Goal: Task Accomplishment & Management: Manage account settings

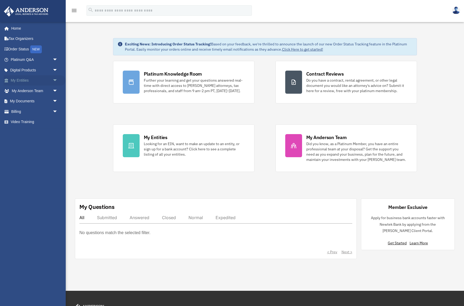
click at [25, 80] on link "My Entities arrow_drop_down" at bounding box center [35, 80] width 62 height 11
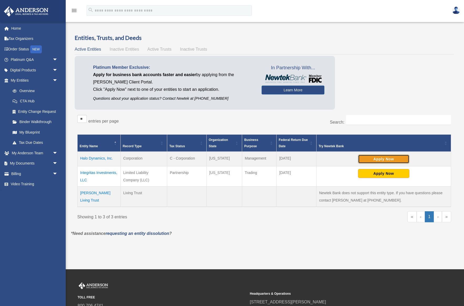
click at [383, 159] on button "Apply Now" at bounding box center [383, 159] width 51 height 9
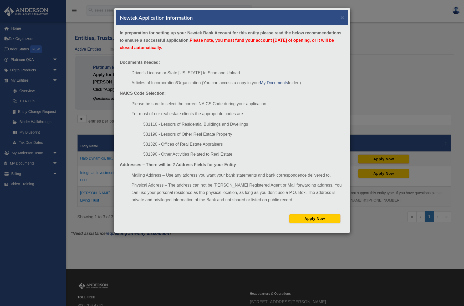
click at [40, 90] on div "Newtek Application Information × In preparation for setting up your Newtek Bank…" at bounding box center [232, 153] width 464 height 306
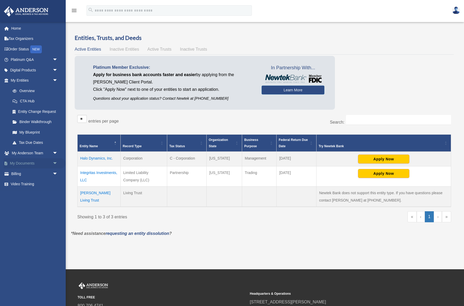
click at [55, 163] on span "arrow_drop_down" at bounding box center [58, 163] width 11 height 11
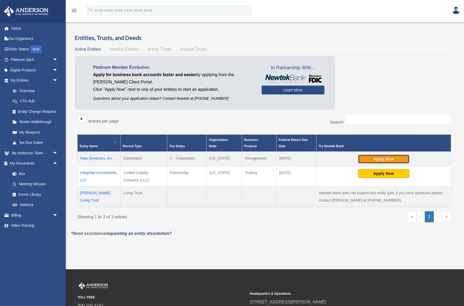
click at [381, 160] on button "Apply Now" at bounding box center [383, 159] width 51 height 9
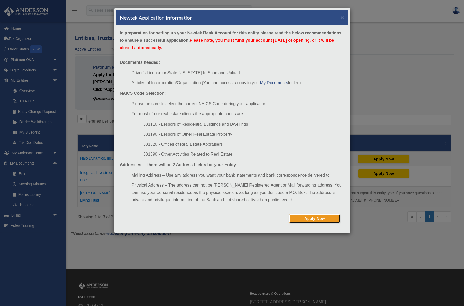
click at [310, 218] on button "Apply Now" at bounding box center [314, 218] width 51 height 9
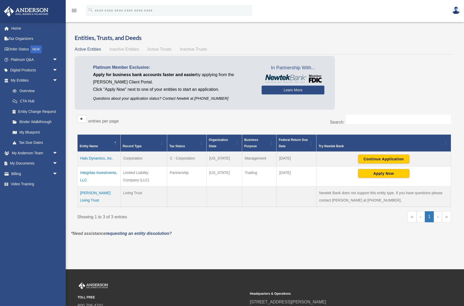
click at [101, 157] on td "Halo Dynamics, Inc." at bounding box center [98, 159] width 43 height 15
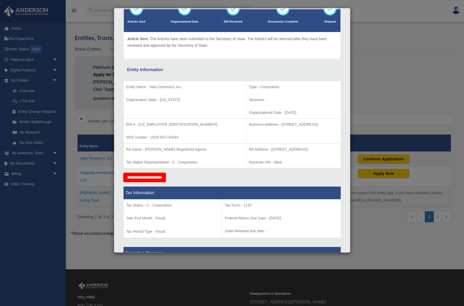
scroll to position [39, 0]
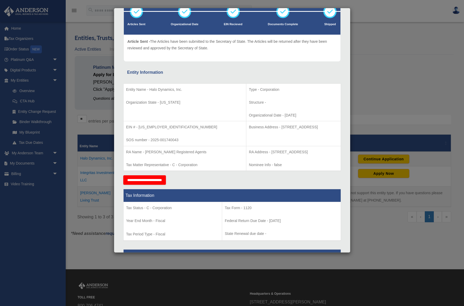
click at [199, 71] on div "Entity Information" at bounding box center [232, 72] width 210 height 7
click at [68, 119] on div "Details × Articles Sent Organizational Date" at bounding box center [232, 153] width 464 height 306
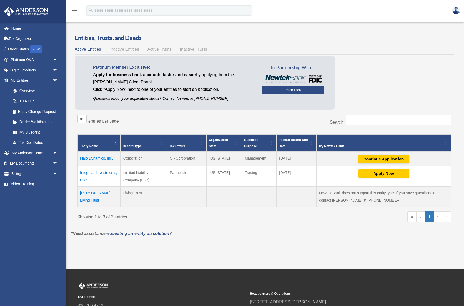
click at [103, 172] on td "Integritas Investments, LLC" at bounding box center [98, 176] width 43 height 20
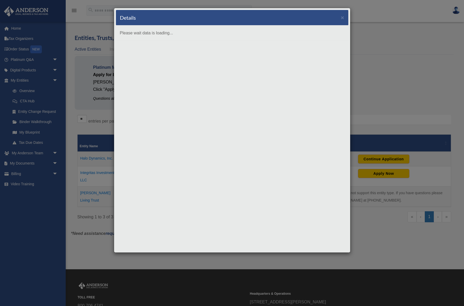
scroll to position [0, 0]
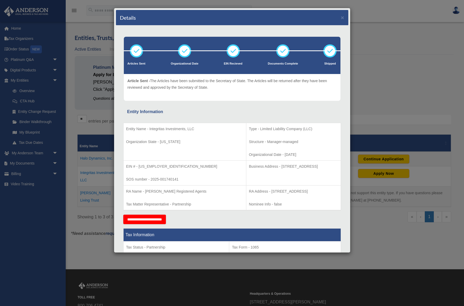
click at [75, 112] on div "Details × Articles Sent Organizational Date" at bounding box center [232, 153] width 464 height 306
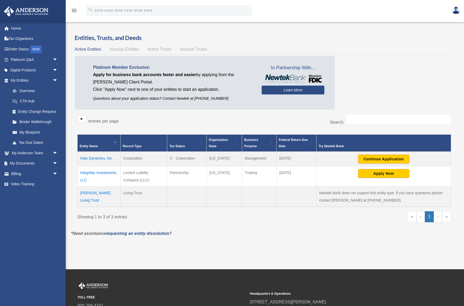
click at [103, 158] on td "Halo Dynamics, Inc." at bounding box center [98, 159] width 43 height 15
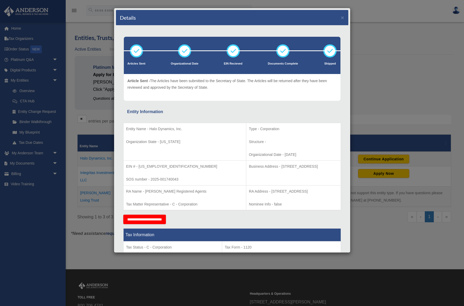
click at [374, 83] on div "Details × Articles Sent Organizational Date" at bounding box center [232, 153] width 464 height 306
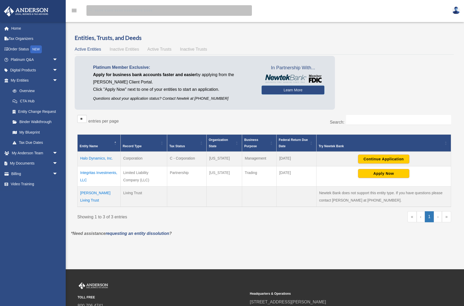
click at [112, 10] on input "search" at bounding box center [168, 10] width 165 height 11
type input "**********"
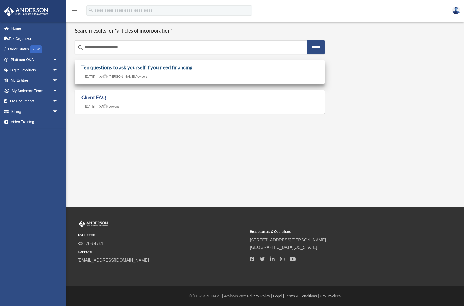
click at [129, 68] on link "Ten questions to ask yourself if you need financing" at bounding box center [136, 67] width 111 height 6
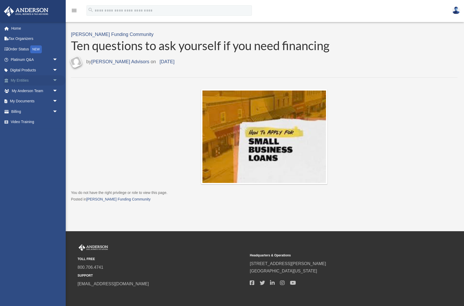
click at [36, 81] on link "My Entities arrow_drop_down" at bounding box center [35, 80] width 62 height 11
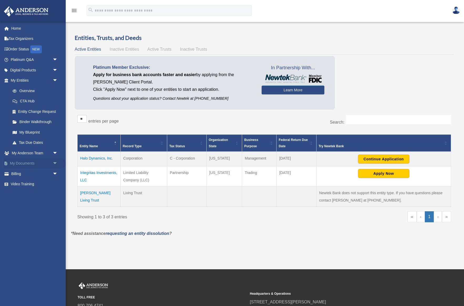
click at [55, 163] on span "arrow_drop_down" at bounding box center [58, 163] width 11 height 11
click at [54, 216] on span "arrow_drop_down" at bounding box center [58, 215] width 11 height 11
click at [34, 193] on link "Forms Library" at bounding box center [36, 194] width 58 height 11
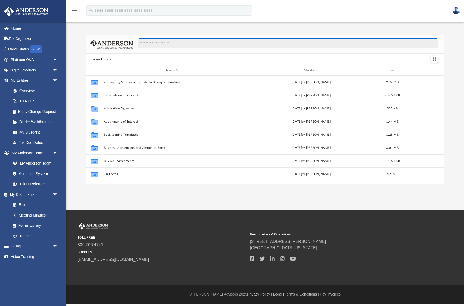
click at [175, 43] on input "Search files and folders" at bounding box center [288, 43] width 300 height 10
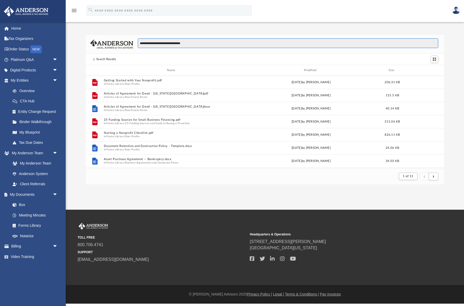
scroll to position [0, 0]
click at [158, 43] on input "**********" at bounding box center [288, 43] width 300 height 10
click at [176, 41] on input "**********" at bounding box center [288, 43] width 300 height 10
type input "**********"
click at [29, 89] on link "Overview" at bounding box center [36, 91] width 58 height 11
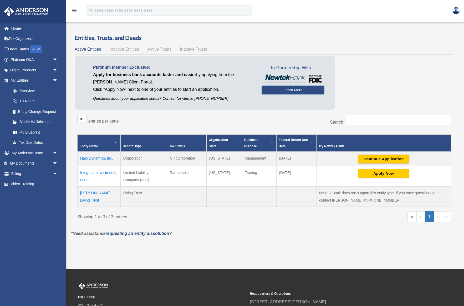
click at [101, 158] on td "Halo Dynamics, Inc." at bounding box center [98, 159] width 43 height 15
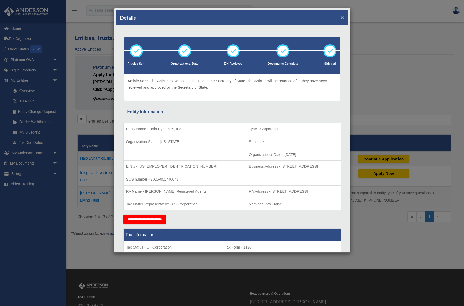
click at [342, 17] on button "×" at bounding box center [342, 18] width 3 height 6
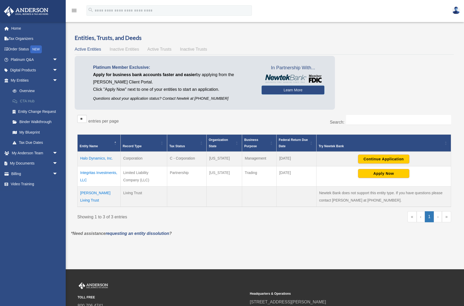
click at [29, 101] on link "CTA Hub" at bounding box center [36, 101] width 58 height 11
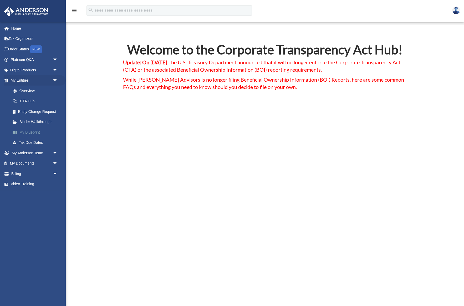
click at [26, 131] on link "My Blueprint" at bounding box center [36, 132] width 58 height 11
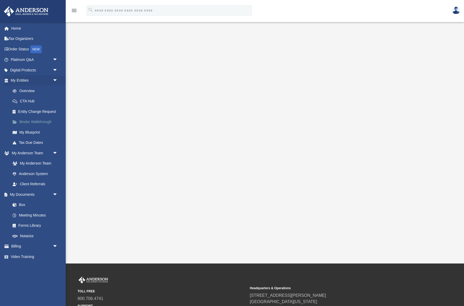
click at [27, 120] on link "Binder Walkthrough" at bounding box center [36, 122] width 58 height 11
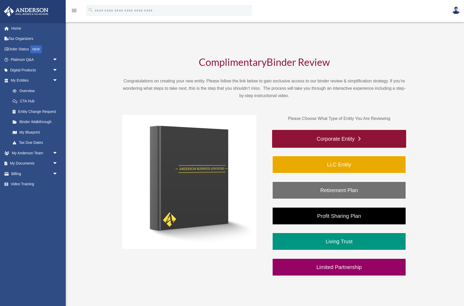
click at [339, 139] on link "Corporate Entity" at bounding box center [339, 139] width 134 height 18
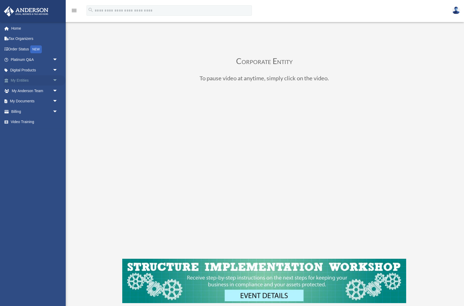
click at [55, 80] on span "arrow_drop_down" at bounding box center [58, 80] width 11 height 11
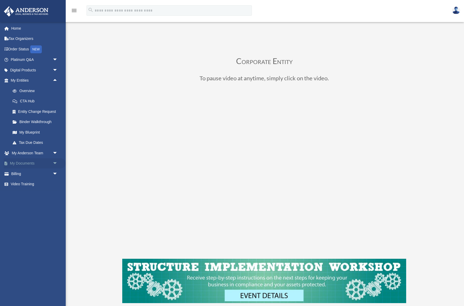
click at [56, 163] on span "arrow_drop_down" at bounding box center [58, 163] width 11 height 11
click at [24, 172] on link "Box" at bounding box center [36, 174] width 58 height 11
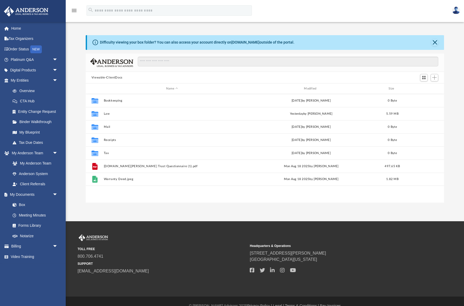
scroll to position [119, 358]
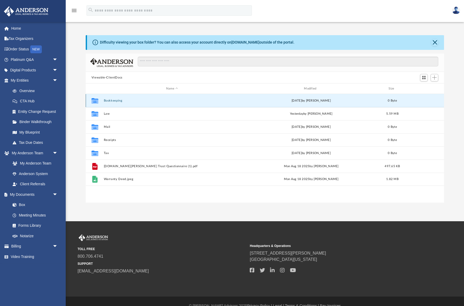
click at [117, 101] on button "Bookkeeping" at bounding box center [171, 100] width 137 height 3
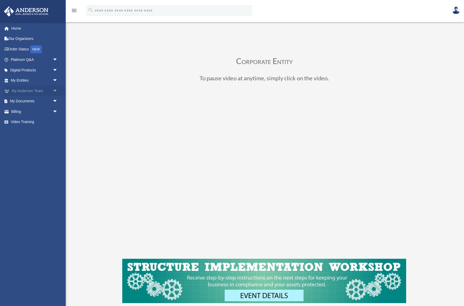
click at [31, 91] on link "My [PERSON_NAME] Team arrow_drop_down" at bounding box center [35, 91] width 62 height 11
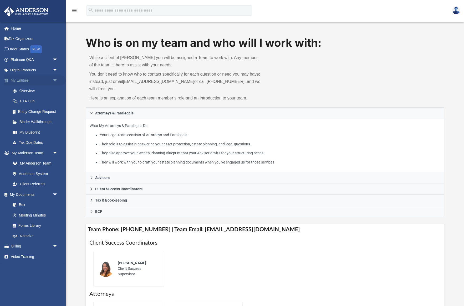
click at [54, 79] on span "arrow_drop_down" at bounding box center [58, 80] width 11 height 11
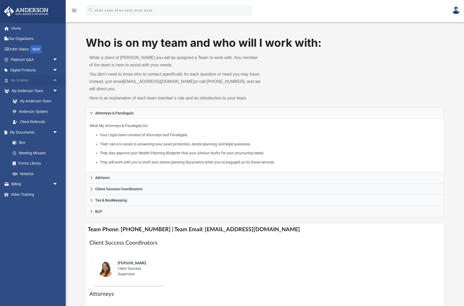
click at [54, 79] on span "arrow_drop_up" at bounding box center [58, 80] width 11 height 11
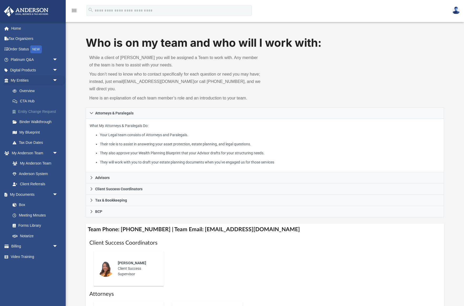
click at [40, 109] on link "Entity Change Request" at bounding box center [36, 111] width 58 height 11
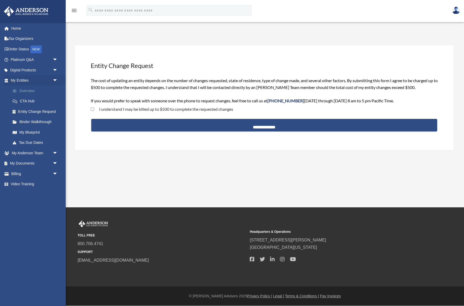
click at [26, 90] on link "Overview" at bounding box center [36, 91] width 58 height 11
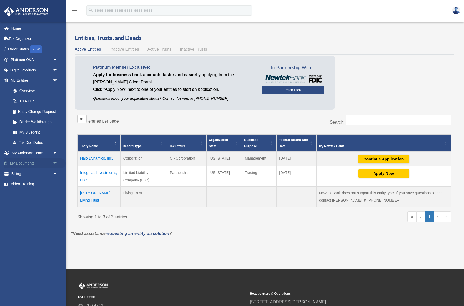
click at [32, 162] on link "My Documents arrow_drop_down" at bounding box center [35, 163] width 62 height 11
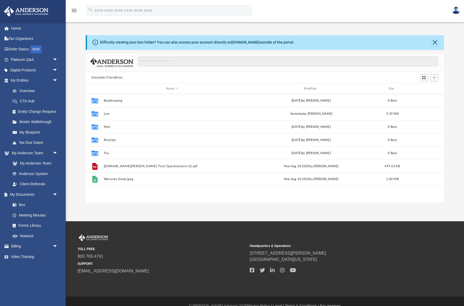
scroll to position [119, 358]
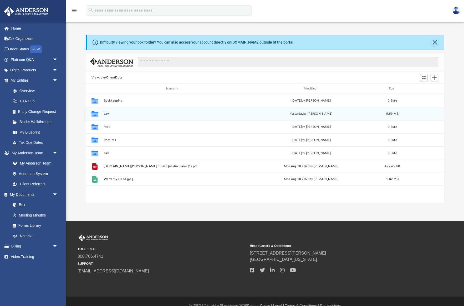
click at [97, 112] on icon "grid" at bounding box center [94, 114] width 7 height 6
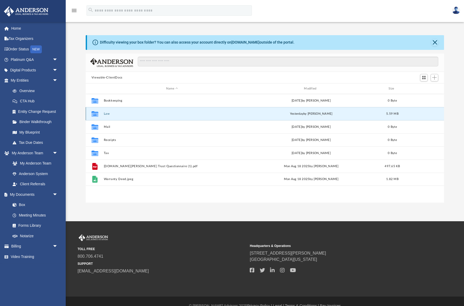
click at [95, 114] on icon "grid" at bounding box center [94, 115] width 7 height 4
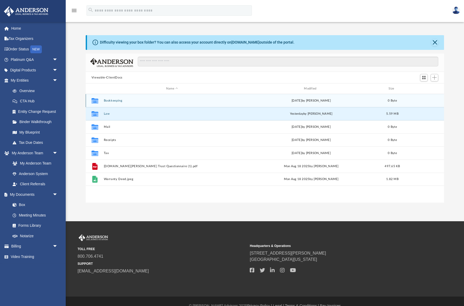
click at [94, 101] on icon "grid" at bounding box center [94, 101] width 7 height 6
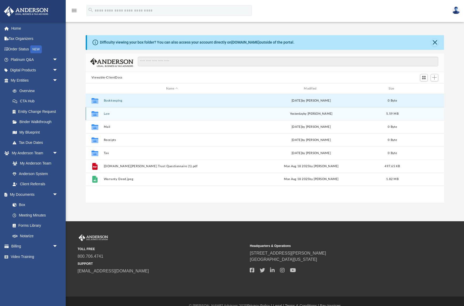
click at [95, 114] on icon "grid" at bounding box center [94, 115] width 7 height 4
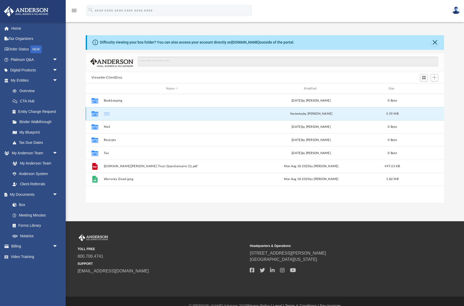
click at [95, 114] on icon "grid" at bounding box center [94, 115] width 7 height 4
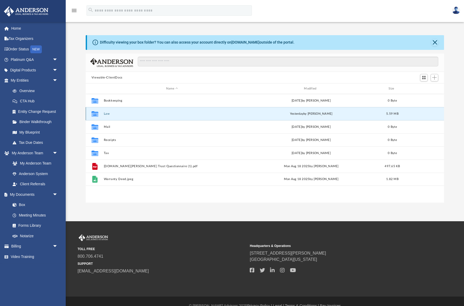
click at [95, 114] on icon "grid" at bounding box center [94, 115] width 7 height 4
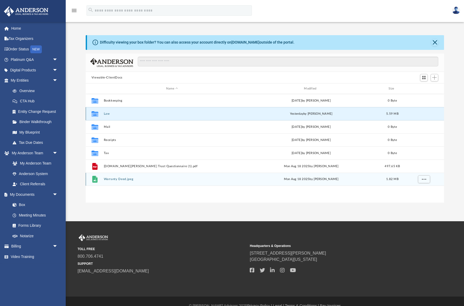
scroll to position [9, 0]
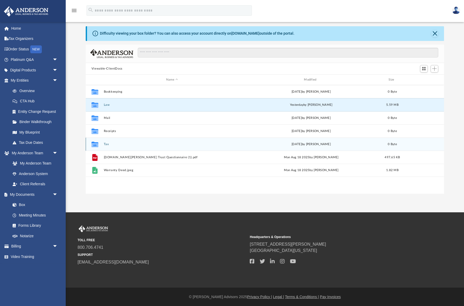
click at [117, 141] on div "Collaborated Folder Tax Wed Jul 16 2025 by Charles Rogler 0 Byte" at bounding box center [265, 144] width 358 height 13
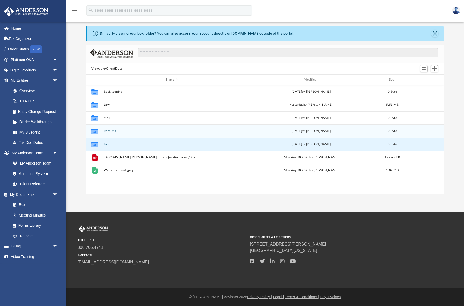
click at [111, 130] on button "Receipts" at bounding box center [171, 130] width 137 height 3
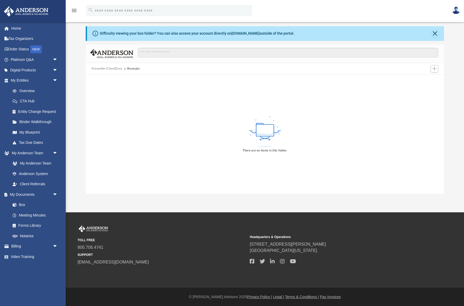
click at [111, 130] on div "There are no items in this folder." at bounding box center [265, 134] width 358 height 119
click at [25, 204] on link "Box" at bounding box center [36, 205] width 58 height 11
click at [18, 204] on span at bounding box center [16, 205] width 3 height 4
click at [23, 194] on link "My Documents arrow_drop_down" at bounding box center [35, 194] width 62 height 11
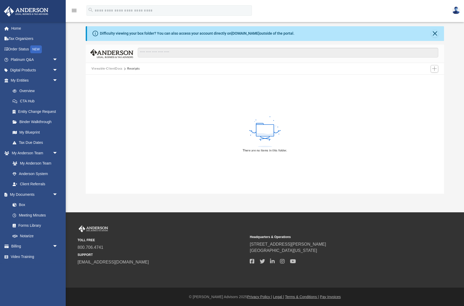
click at [453, 8] on img at bounding box center [456, 11] width 8 height 8
click at [130, 109] on div "There are no items in this folder." at bounding box center [265, 134] width 358 height 119
click at [251, 137] on icon at bounding box center [265, 131] width 34 height 33
click at [39, 163] on link "My Anderson Team" at bounding box center [36, 163] width 58 height 11
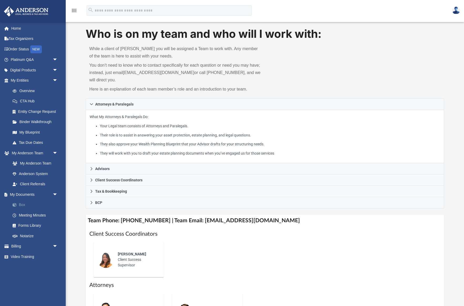
click at [22, 204] on link "Box" at bounding box center [36, 205] width 58 height 11
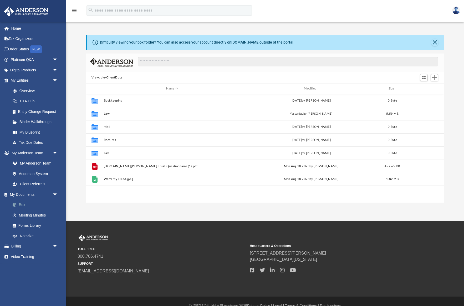
scroll to position [119, 358]
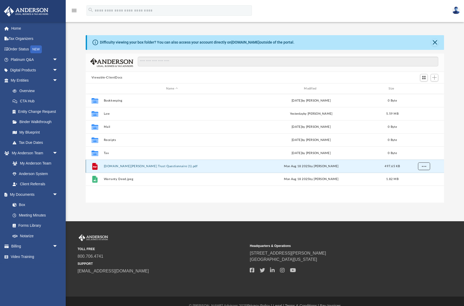
click at [422, 166] on span "More options" at bounding box center [423, 166] width 4 height 3
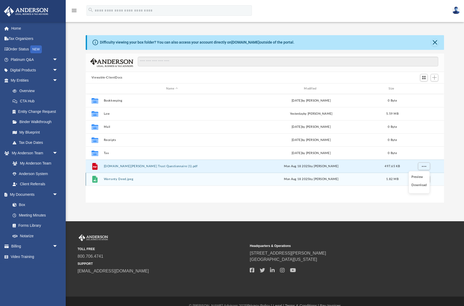
click at [155, 180] on button "Warranty Deed.jpeg" at bounding box center [171, 179] width 137 height 3
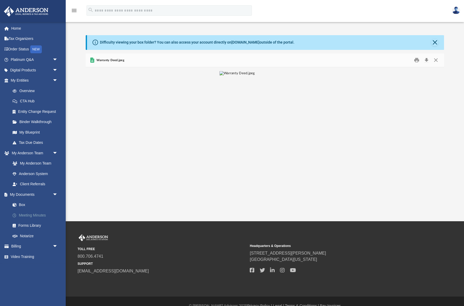
click at [28, 215] on link "Meeting Minutes" at bounding box center [36, 215] width 58 height 11
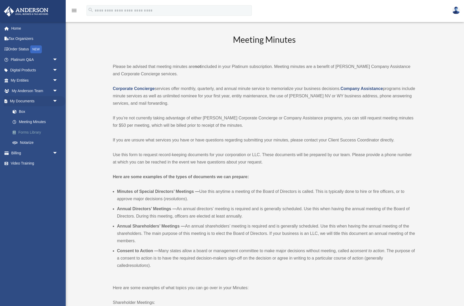
click at [33, 132] on link "Forms Library" at bounding box center [36, 132] width 58 height 11
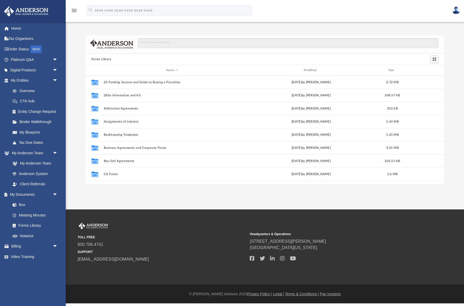
scroll to position [119, 358]
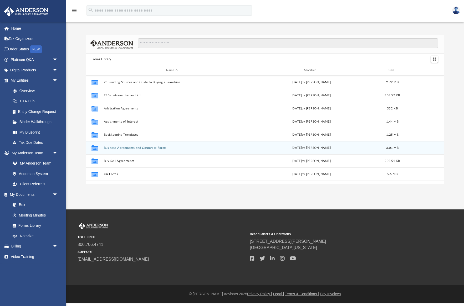
click at [159, 148] on button "Business Agreements and Corporate Forms" at bounding box center [171, 147] width 137 height 3
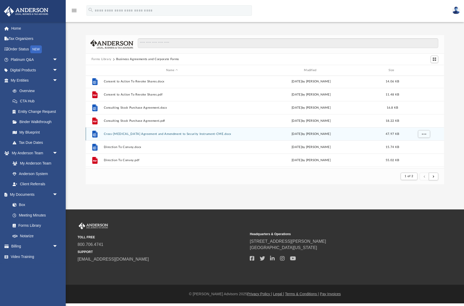
scroll to position [0, 0]
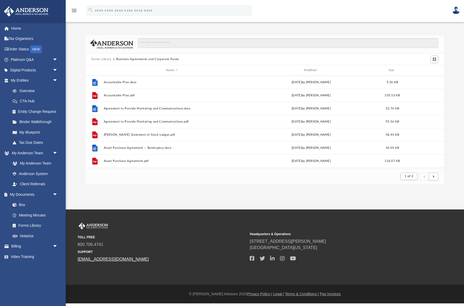
click at [98, 258] on link "[EMAIL_ADDRESS][DOMAIN_NAME]" at bounding box center [112, 259] width 71 height 4
click at [25, 79] on link "My Entities arrow_drop_down" at bounding box center [35, 80] width 62 height 11
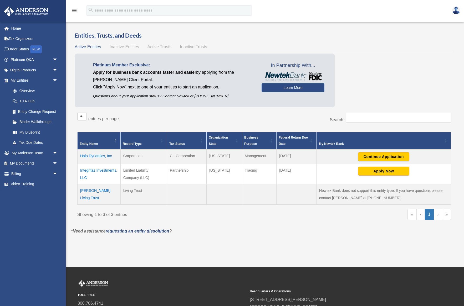
scroll to position [1, 0]
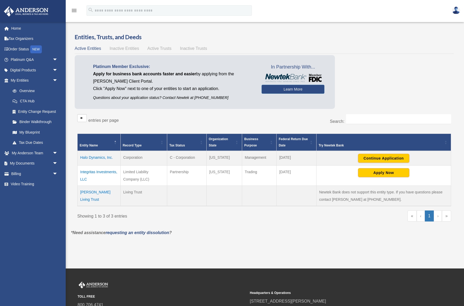
click at [437, 216] on link "›" at bounding box center [437, 216] width 8 height 11
click at [428, 216] on link "1" at bounding box center [428, 216] width 9 height 11
click at [448, 216] on link "»" at bounding box center [446, 216] width 9 height 11
click at [454, 11] on img at bounding box center [456, 11] width 8 height 8
click at [360, 34] on link "Logout" at bounding box center [377, 35] width 53 height 11
